Goal: Navigation & Orientation: Go to known website

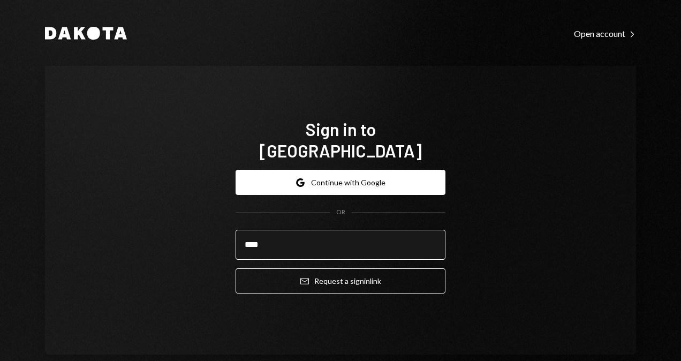
type input "**********"
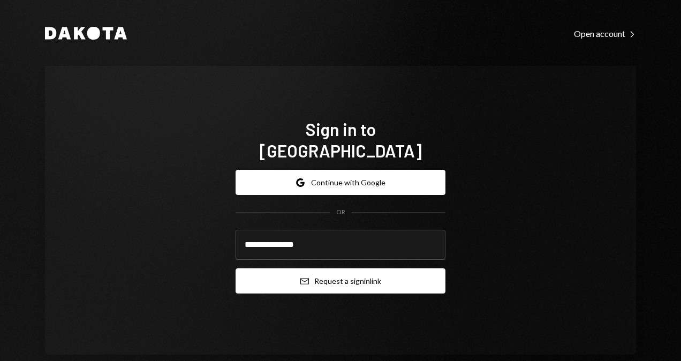
click at [322, 269] on button "Email Request a sign in link" at bounding box center [341, 280] width 210 height 25
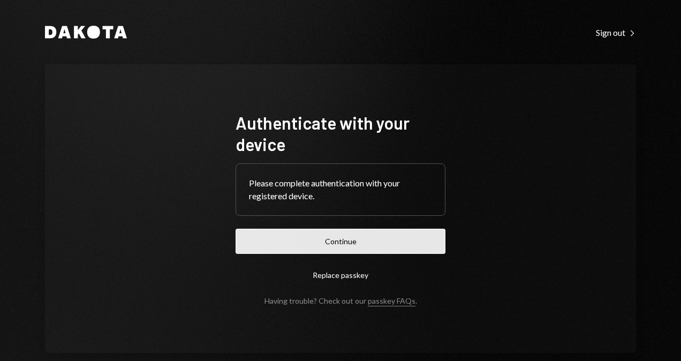
click at [370, 239] on button "Continue" at bounding box center [341, 241] width 210 height 25
